Goal: Find specific page/section: Find specific page/section

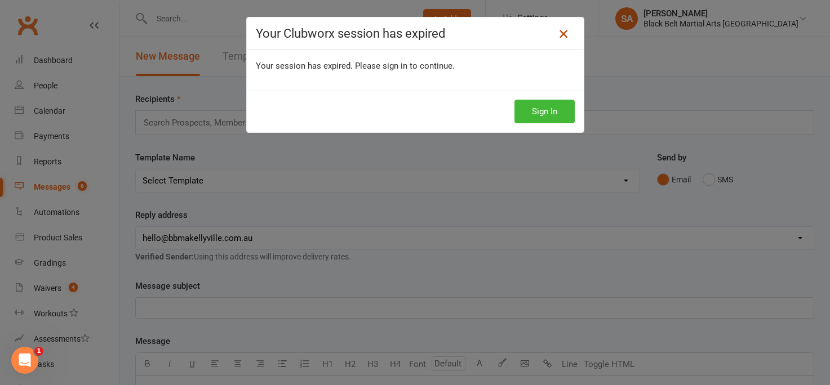
click at [563, 35] on icon at bounding box center [563, 34] width 14 height 14
click at [542, 109] on button "Sign In" at bounding box center [544, 112] width 60 height 24
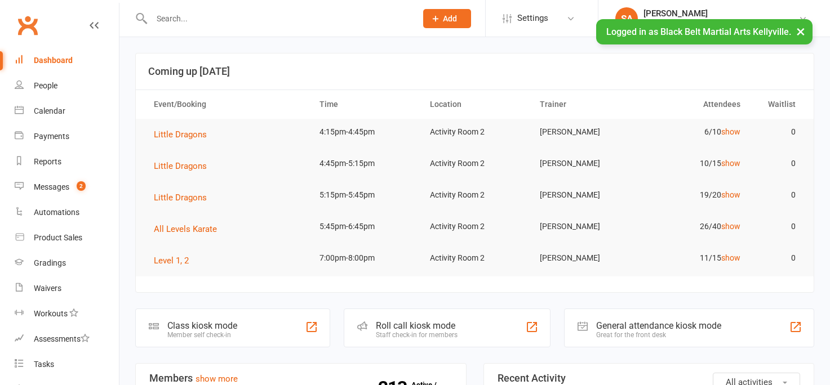
click at [161, 20] on input "text" at bounding box center [278, 19] width 260 height 16
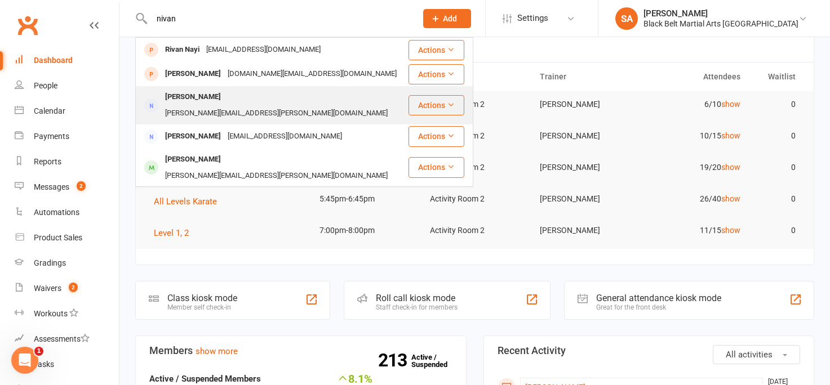
scroll to position [25, 0]
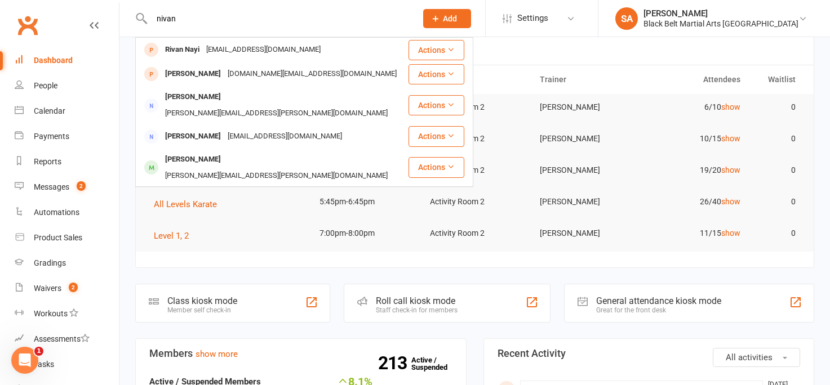
drag, startPoint x: 189, startPoint y: 21, endPoint x: 157, endPoint y: 21, distance: 31.5
click at [157, 21] on input "nivan" at bounding box center [278, 19] width 260 height 16
type input "nivan"
click at [43, 111] on div "Calendar" at bounding box center [50, 110] width 32 height 9
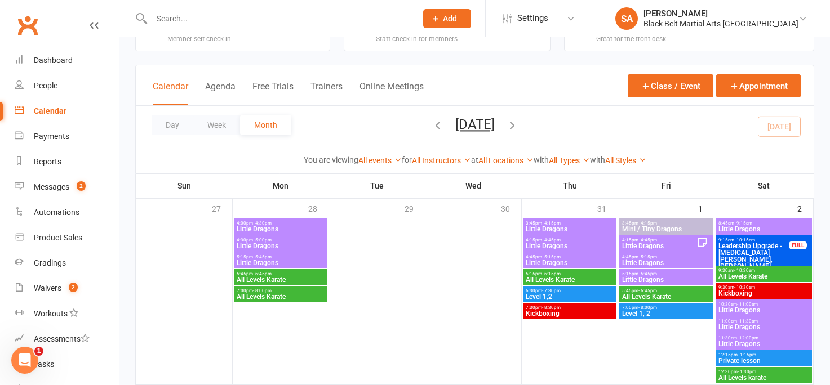
scroll to position [43, 0]
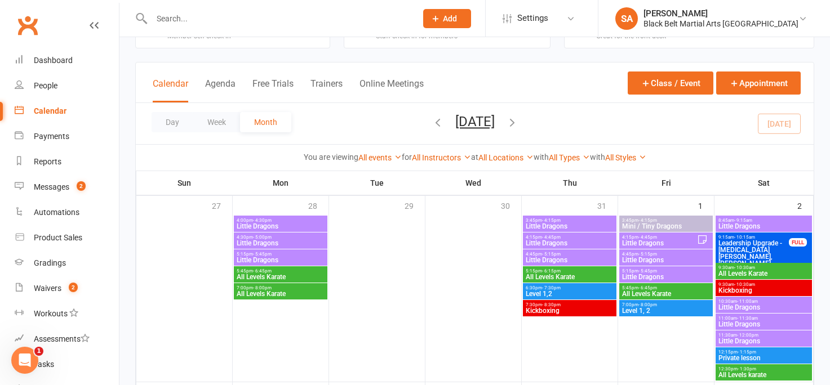
click at [665, 278] on span "Little Dragons" at bounding box center [665, 277] width 89 height 7
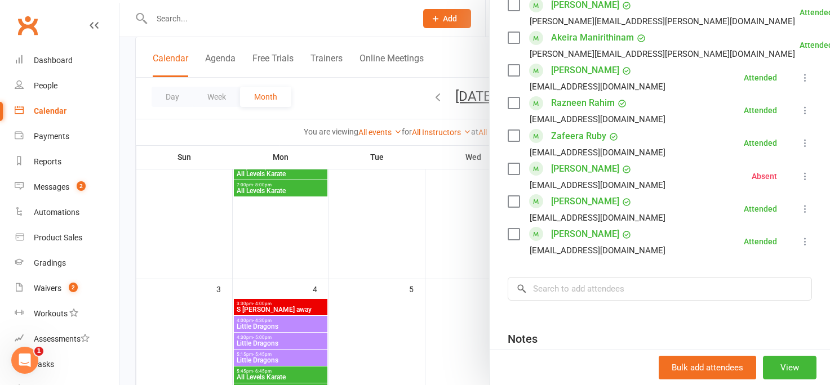
scroll to position [683, 0]
